Goal: Information Seeking & Learning: Learn about a topic

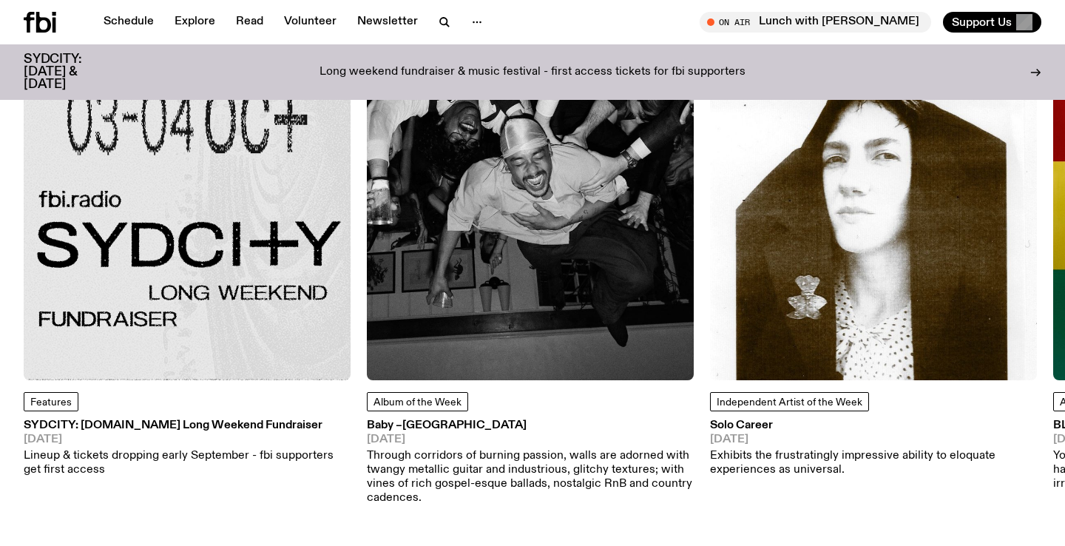
scroll to position [1930, 0]
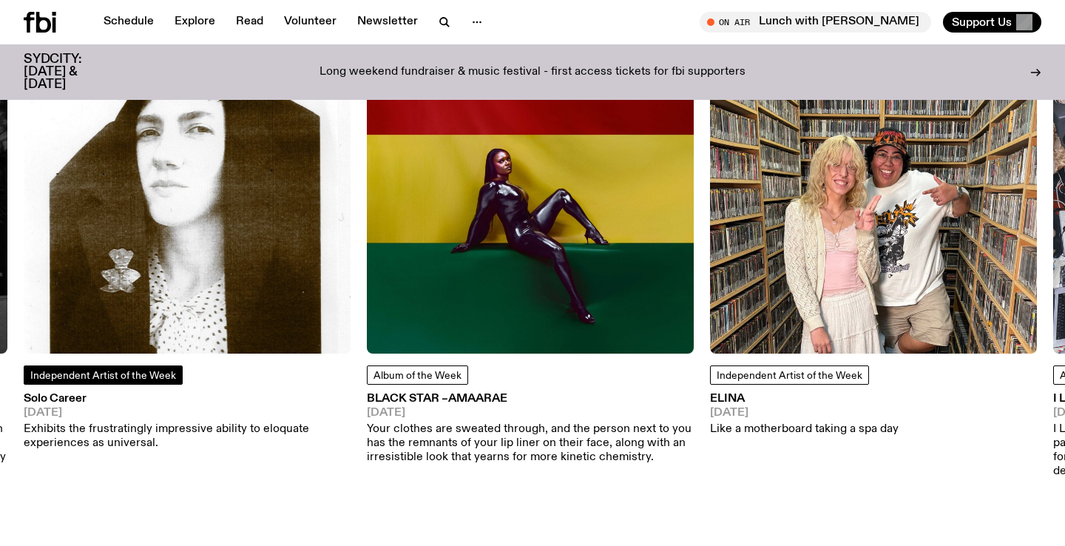
click at [134, 370] on span "Independent Artist of the Week" at bounding box center [103, 375] width 146 height 10
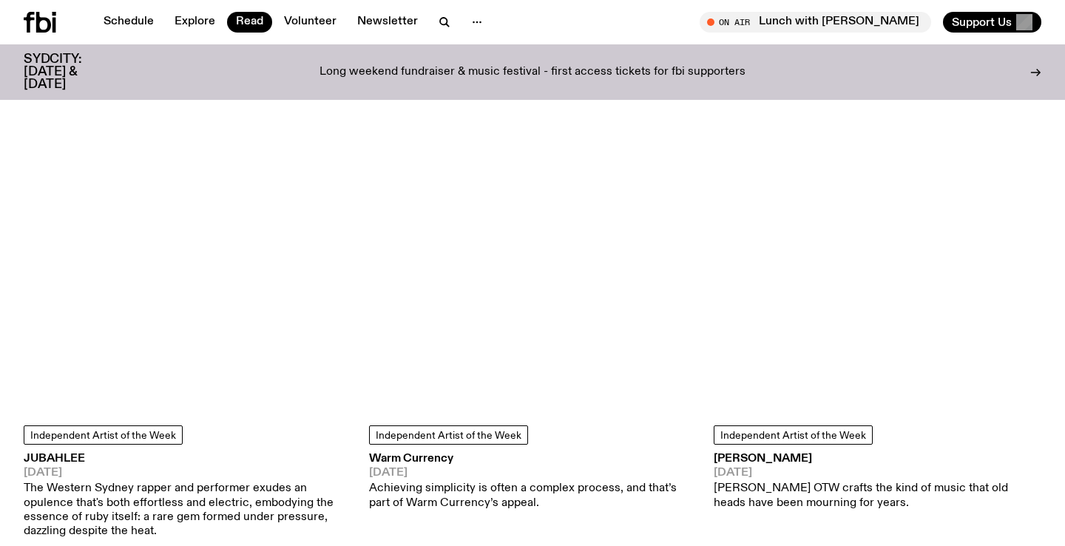
scroll to position [3492, 0]
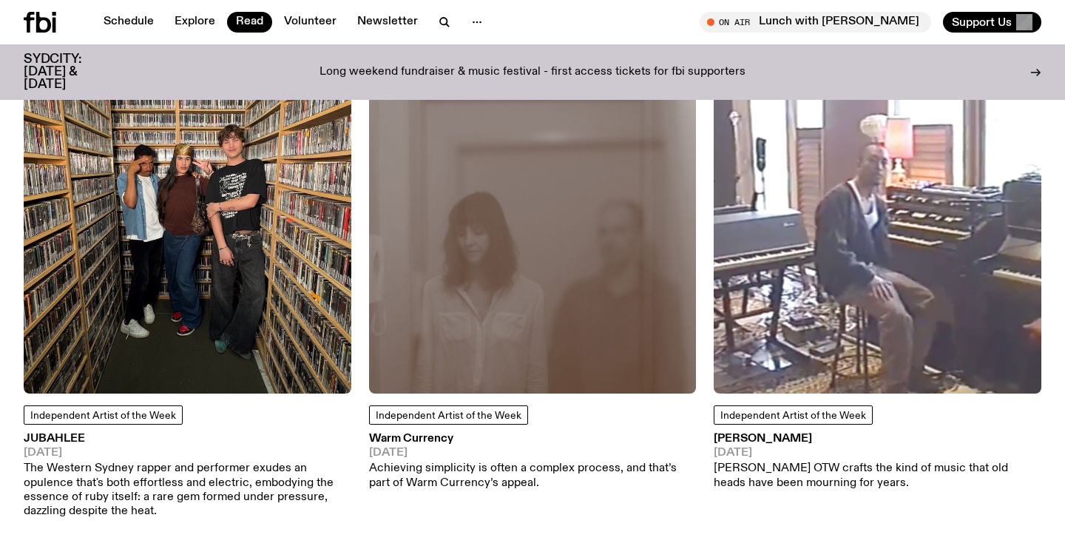
click at [543, 268] on img at bounding box center [532, 229] width 327 height 327
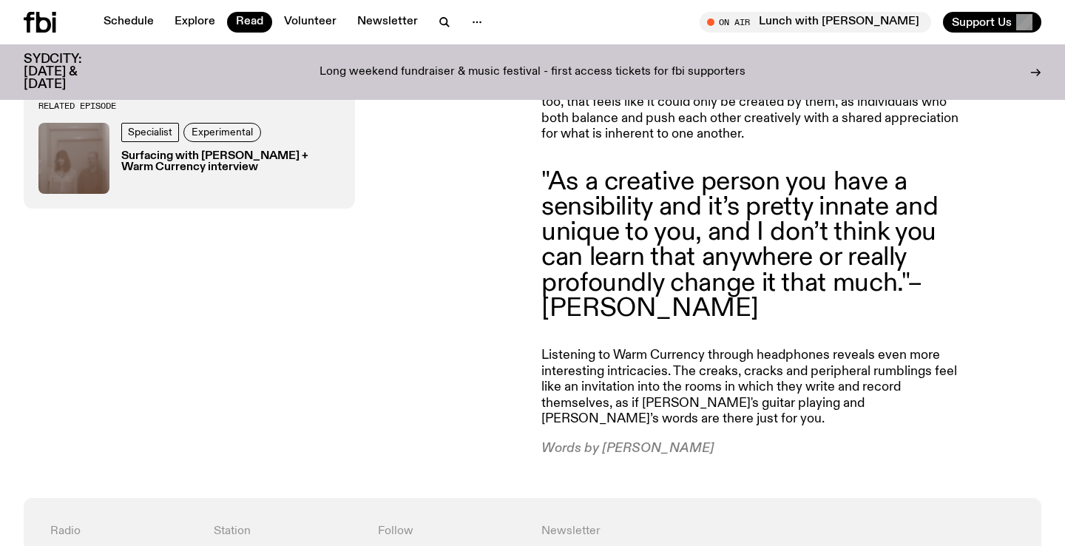
scroll to position [961, 0]
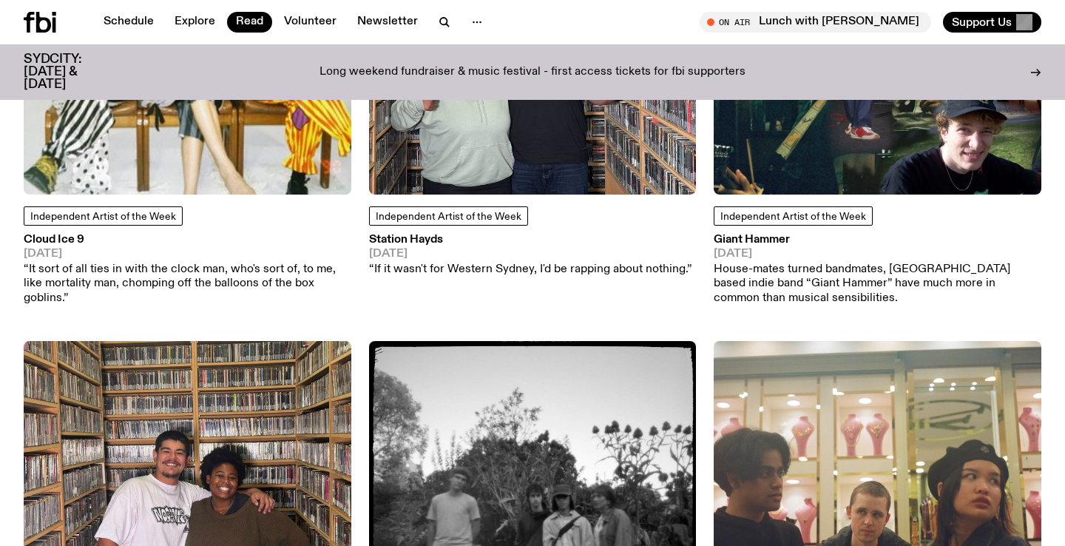
scroll to position [4274, 0]
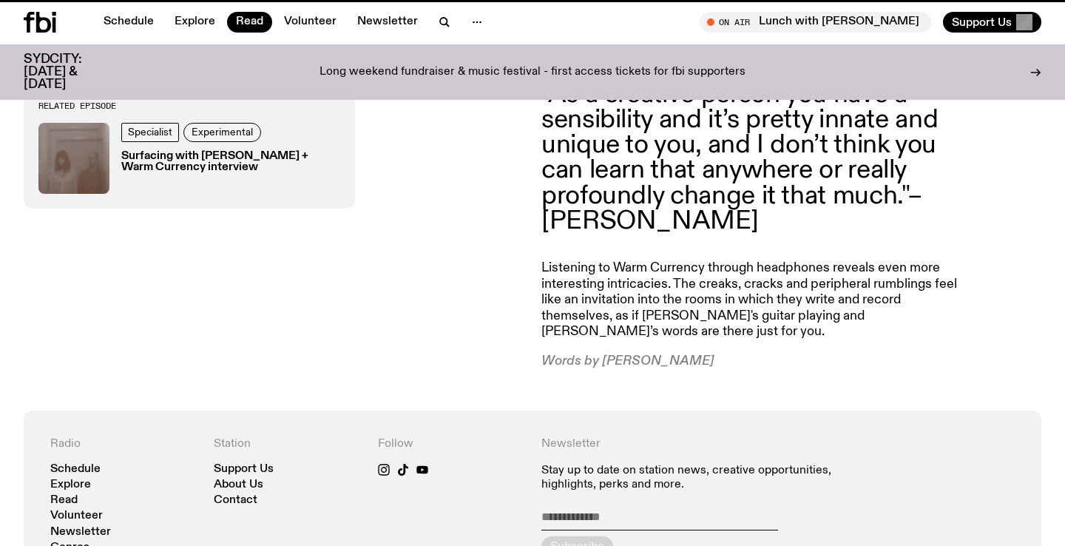
scroll to position [1056, 0]
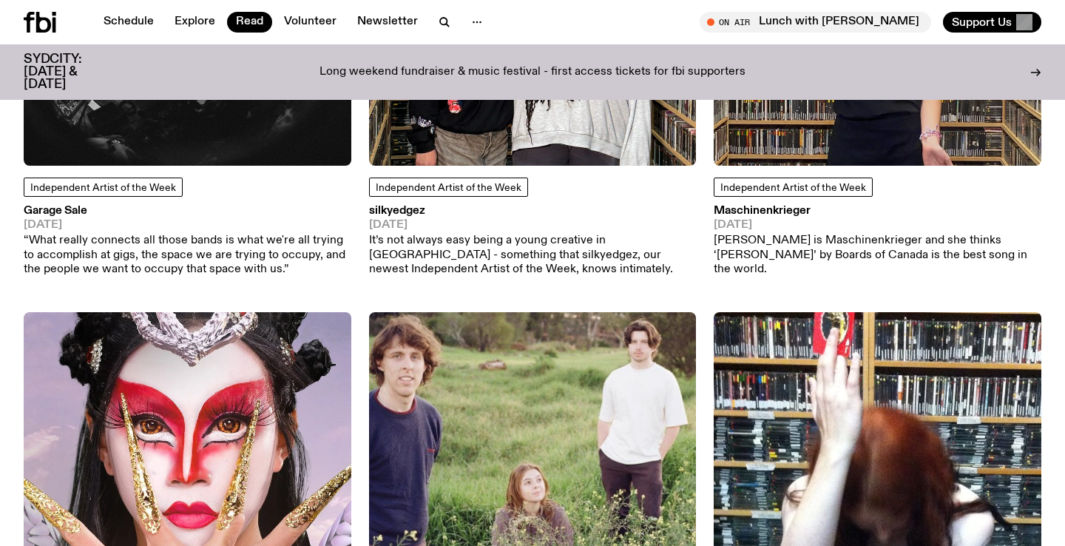
scroll to position [7297, 0]
